Goal: Transaction & Acquisition: Purchase product/service

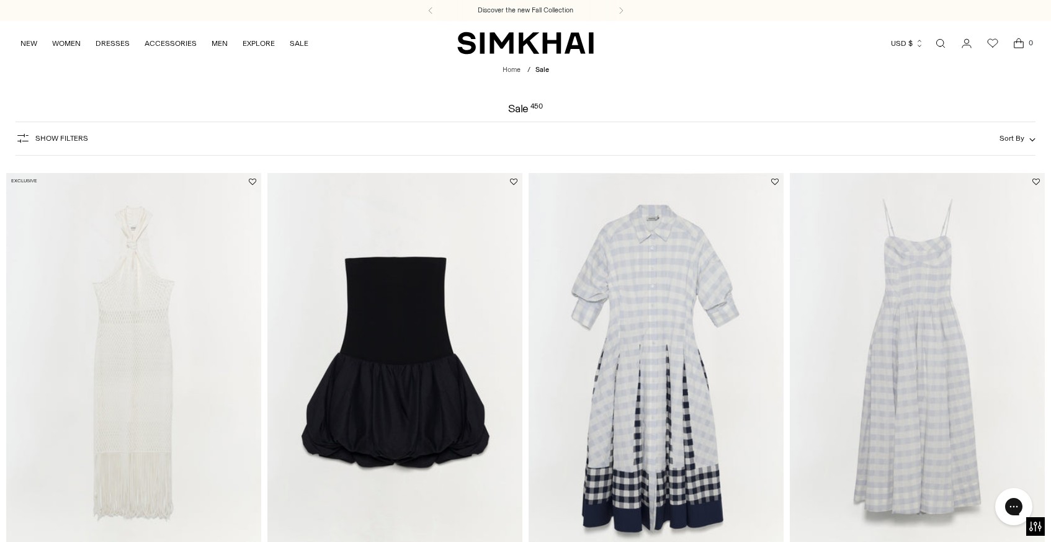
scroll to position [5, 0]
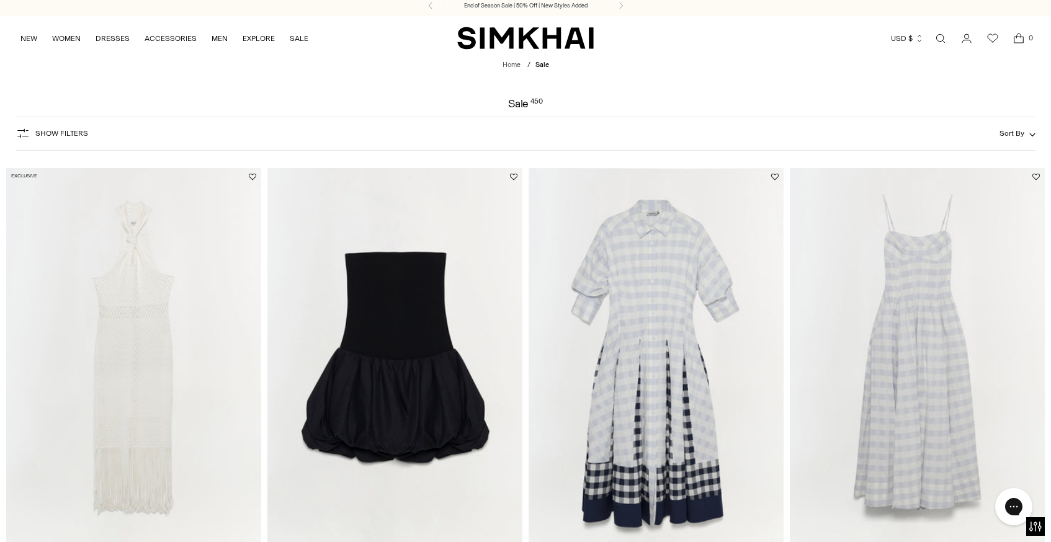
click at [27, 132] on icon "button" at bounding box center [23, 133] width 15 height 15
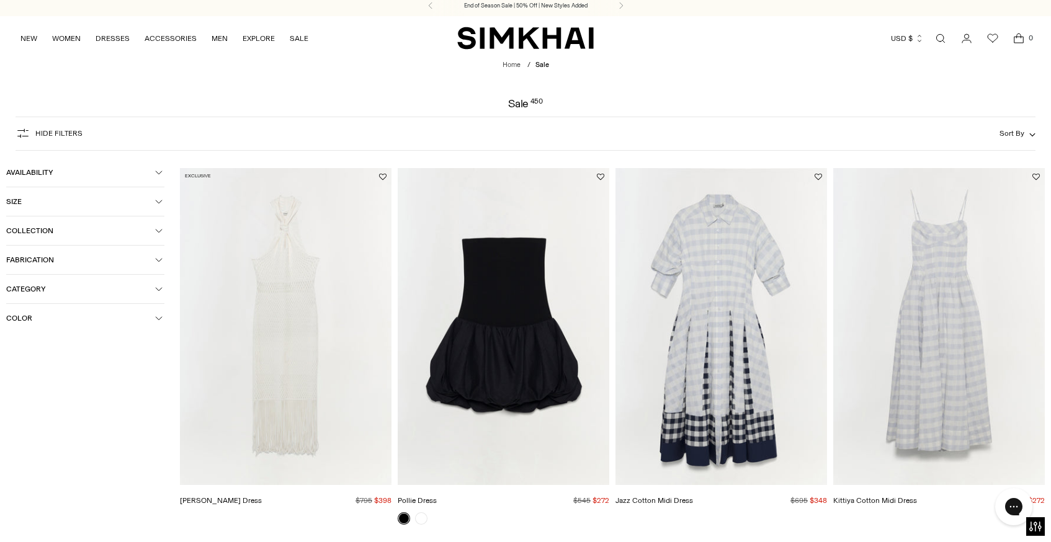
click at [17, 204] on span "Size" at bounding box center [80, 201] width 149 height 9
click at [155, 310] on div "10" at bounding box center [141, 306] width 48 height 19
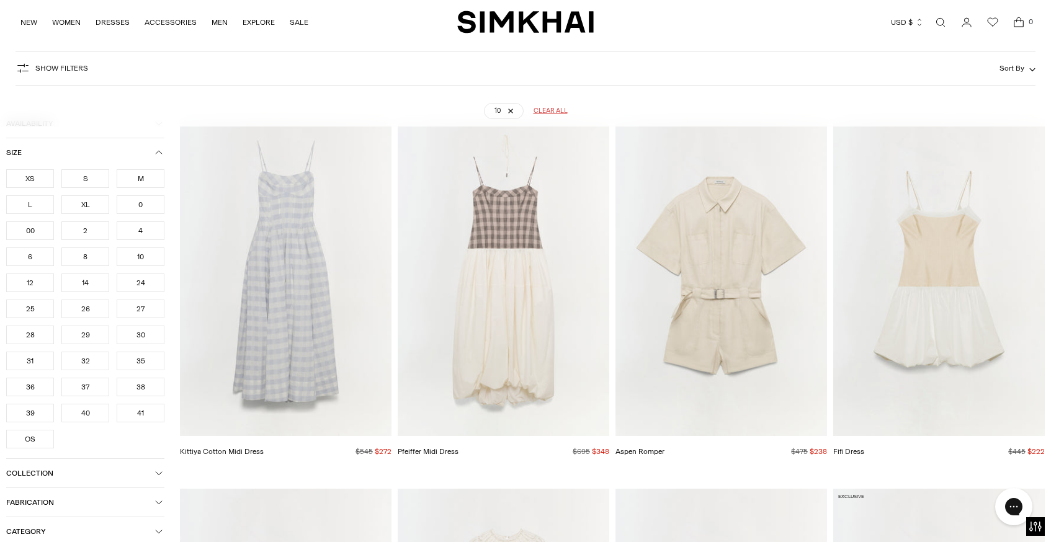
scroll to position [92, 0]
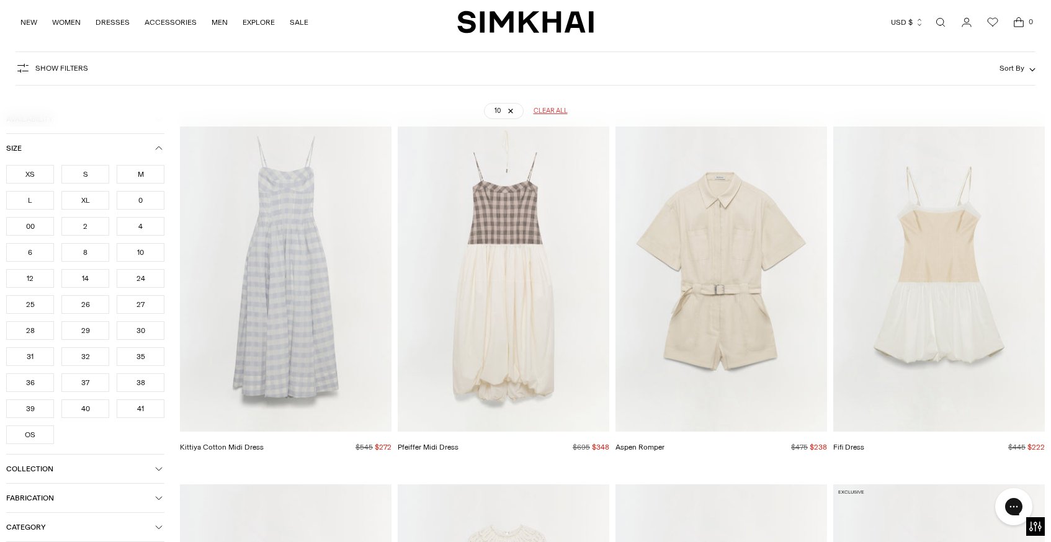
click at [36, 203] on div "L" at bounding box center [30, 200] width 48 height 19
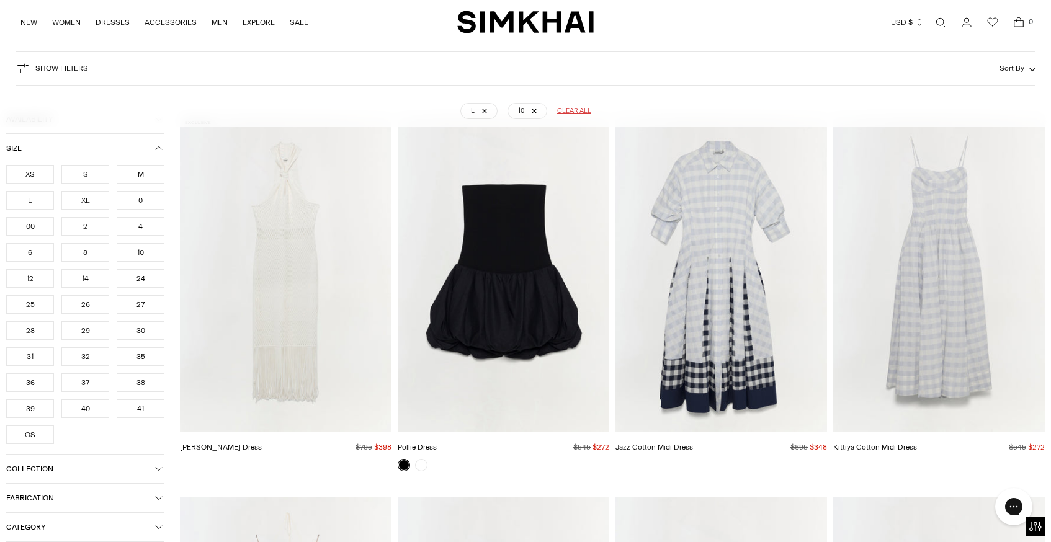
click at [145, 176] on div "M" at bounding box center [141, 174] width 48 height 19
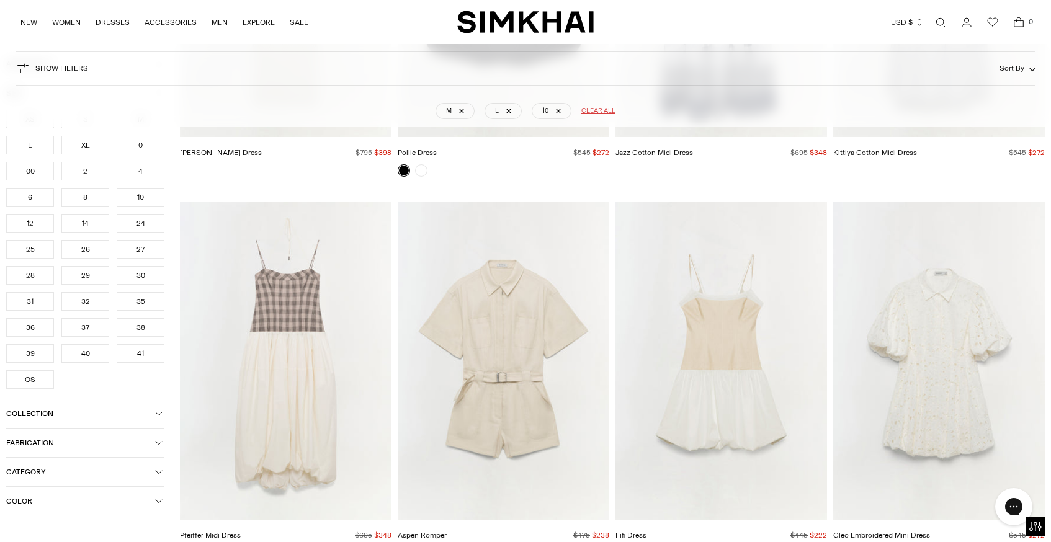
scroll to position [398, 0]
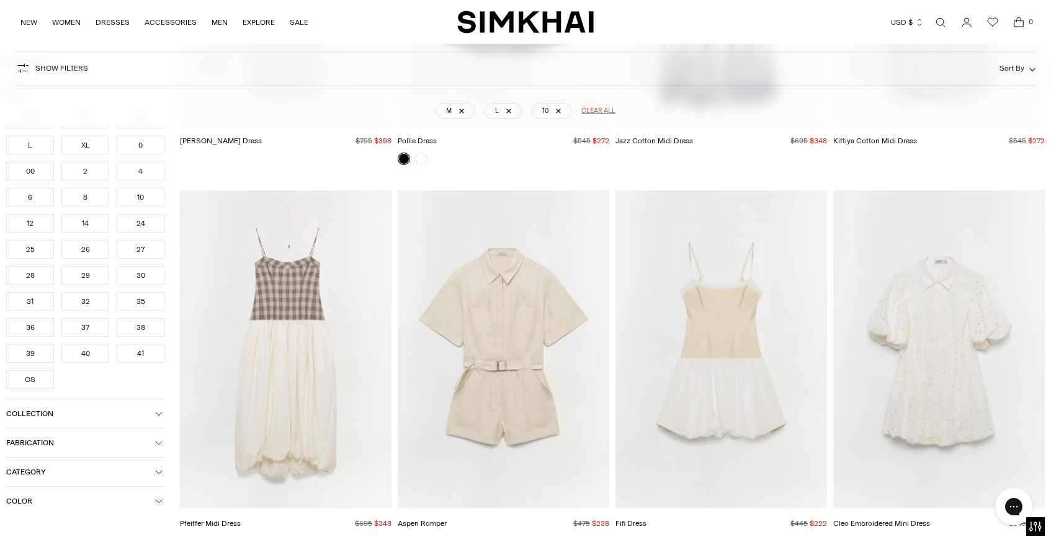
click at [47, 504] on span "Color" at bounding box center [80, 501] width 149 height 9
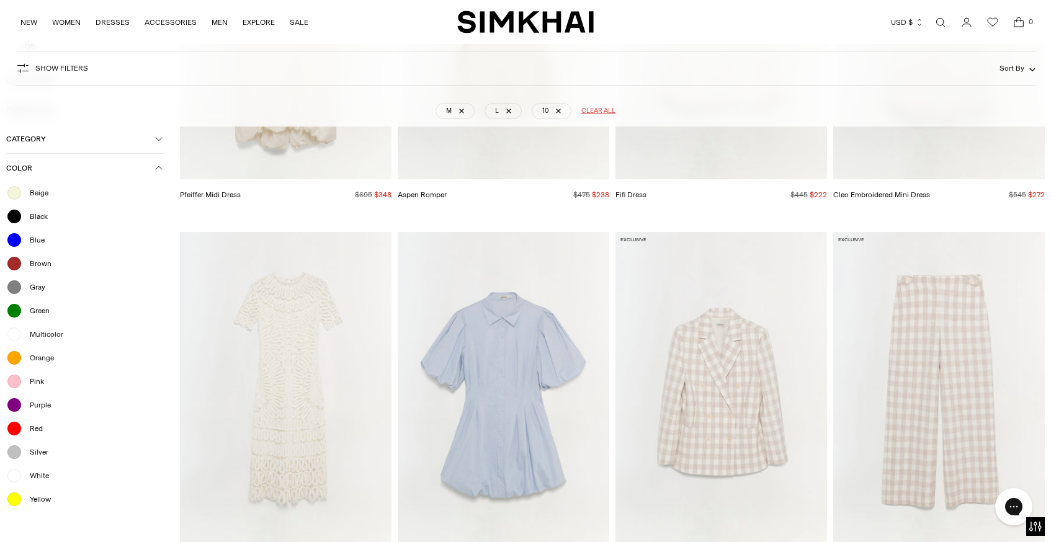
scroll to position [733, 0]
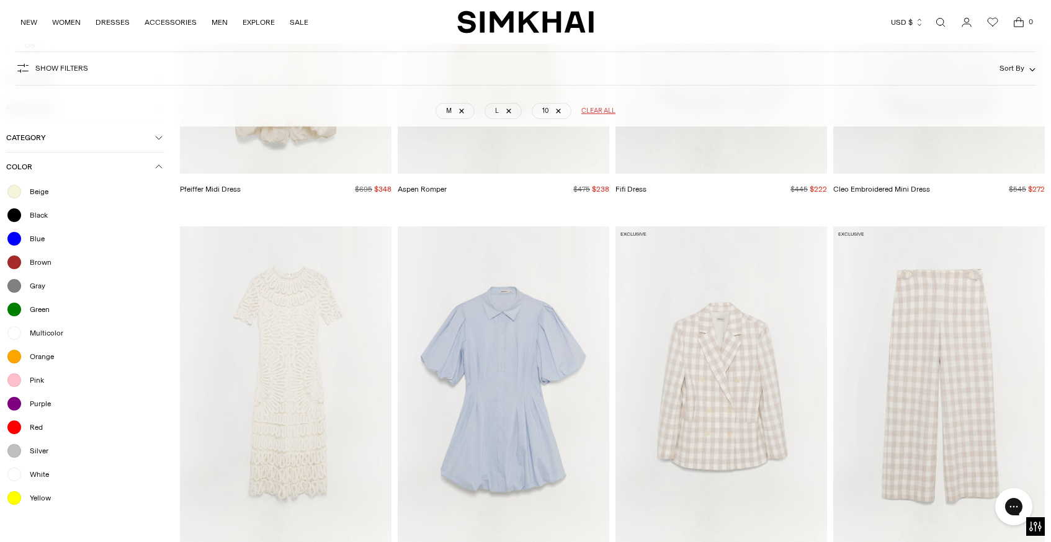
click at [15, 242] on div at bounding box center [14, 239] width 16 height 16
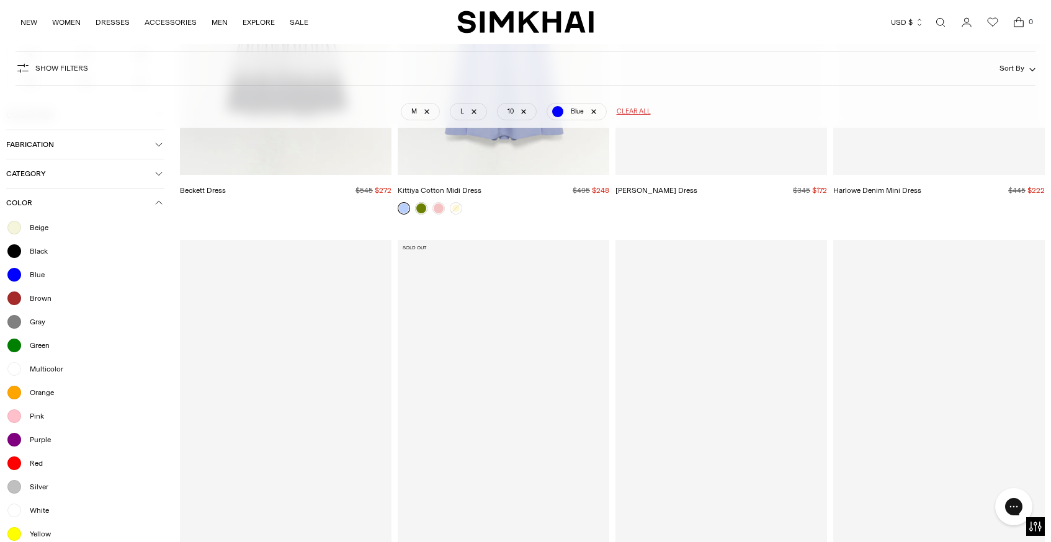
click at [14, 264] on ul "Beige Black Blue [PERSON_NAME] Green Multicolor Orange Pink Purple Red Silver W…" at bounding box center [85, 381] width 158 height 323
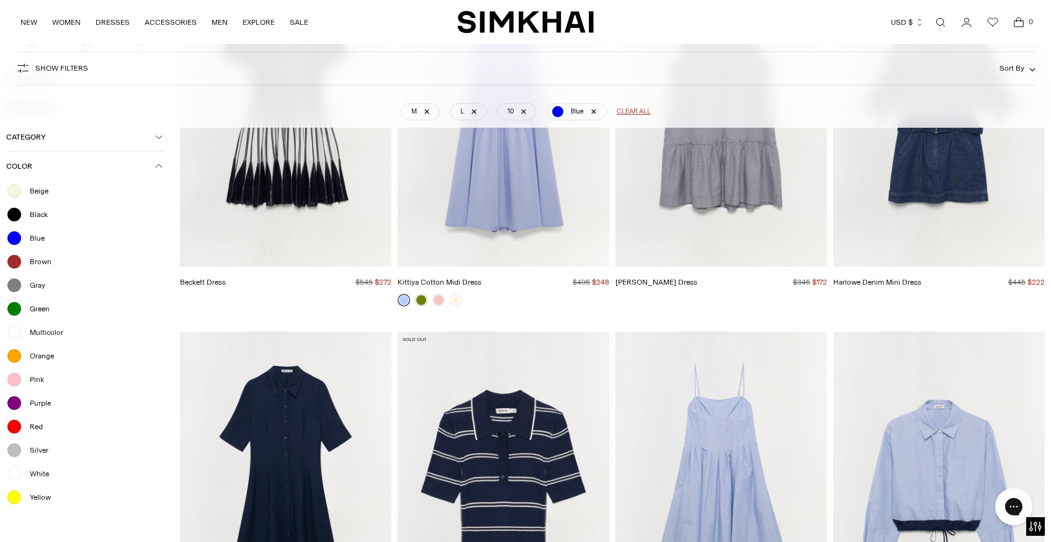
scroll to position [651, 0]
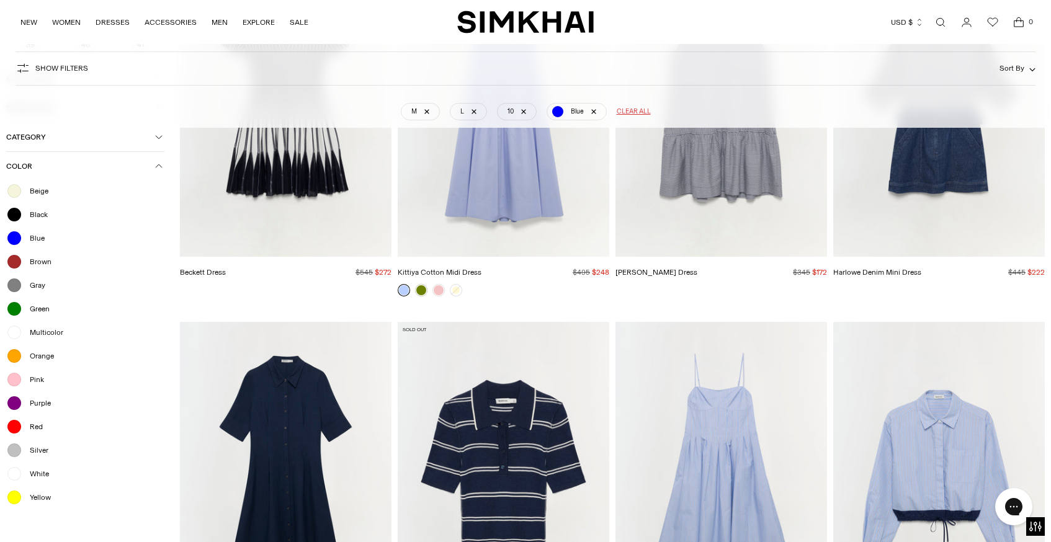
click at [14, 259] on div at bounding box center [14, 262] width 16 height 16
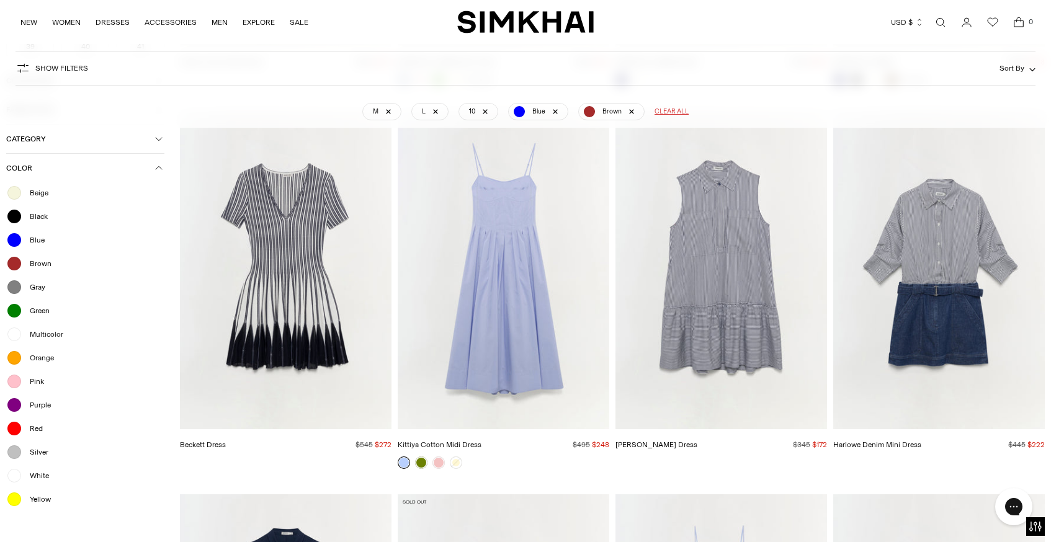
scroll to position [479, 0]
click at [19, 307] on div at bounding box center [14, 310] width 16 height 16
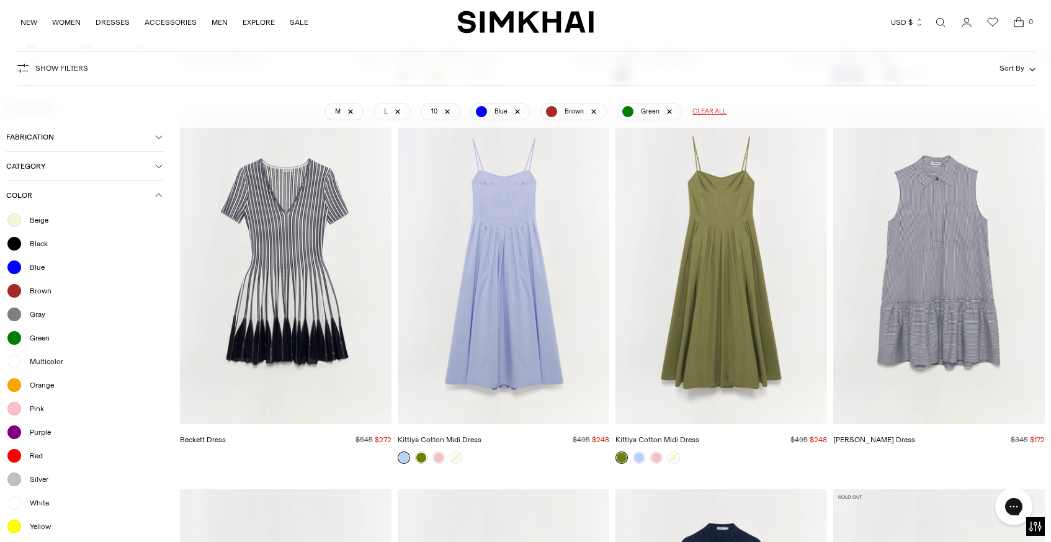
scroll to position [487, 0]
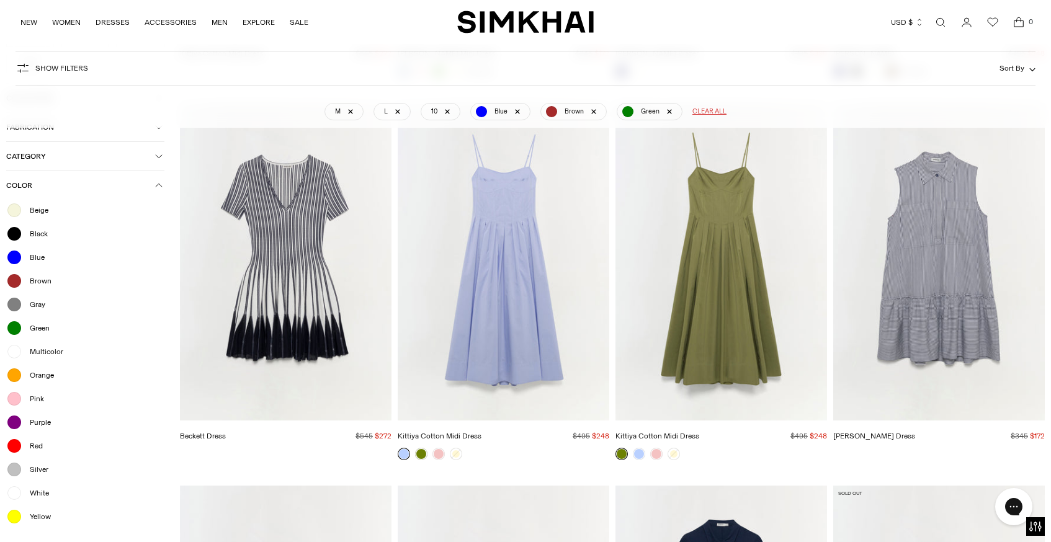
click at [16, 210] on div at bounding box center [14, 210] width 16 height 16
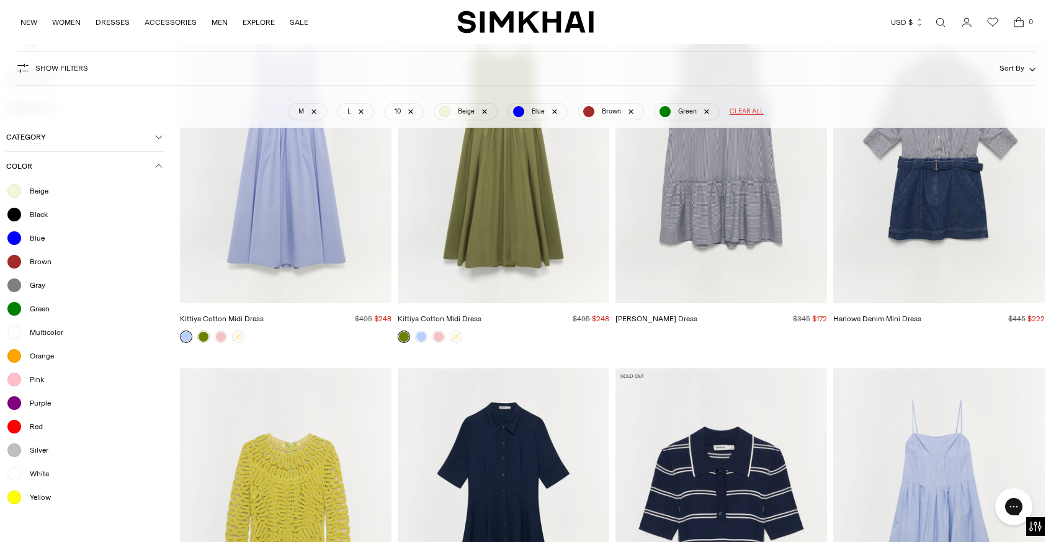
scroll to position [1038, 0]
